Goal: Navigation & Orientation: Find specific page/section

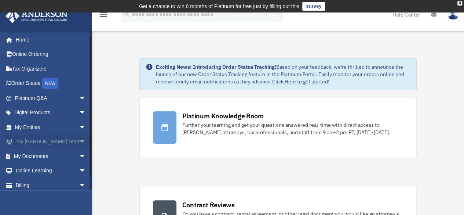
scroll to position [18, 0]
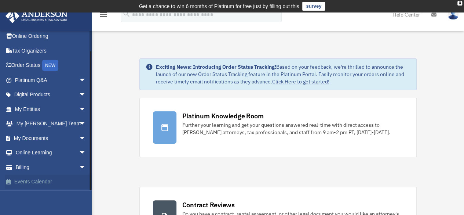
click at [33, 182] on link "Events Calendar" at bounding box center [51, 181] width 92 height 15
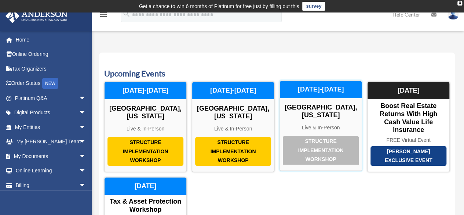
click at [312, 90] on div "[DATE]-[DATE]" at bounding box center [321, 90] width 82 height 18
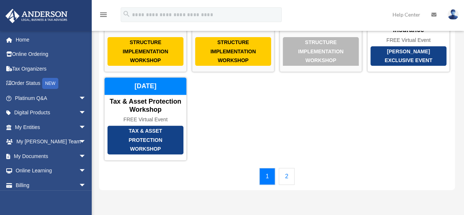
scroll to position [110, 0]
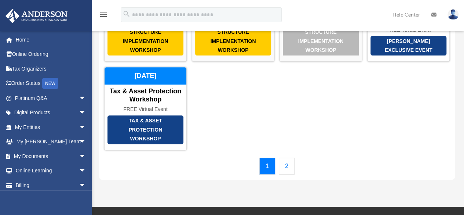
click at [285, 165] on link "2" at bounding box center [287, 165] width 16 height 17
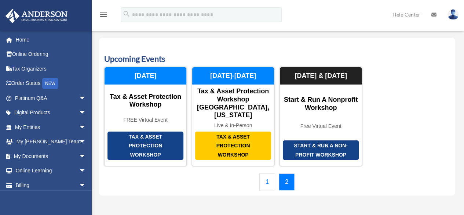
scroll to position [0, 0]
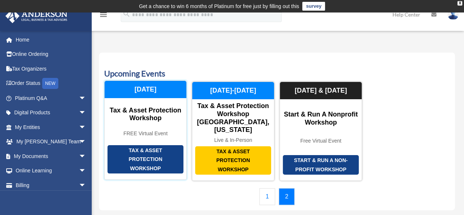
click at [140, 107] on div "Tax & Asset Protection Workshop" at bounding box center [146, 114] width 82 height 16
